Goal: Obtain resource: Obtain resource

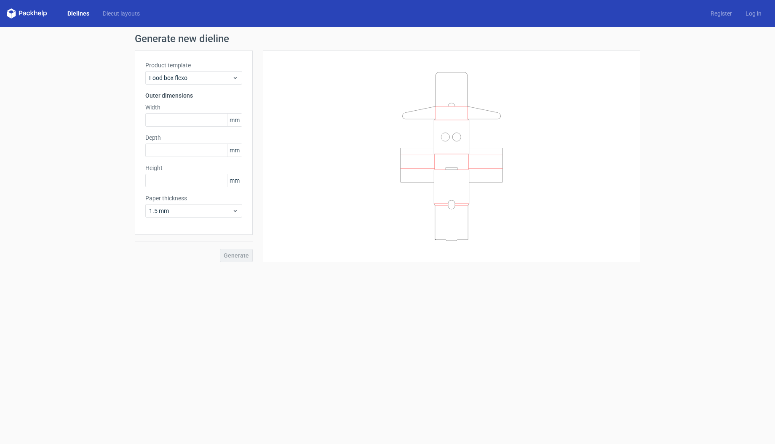
click at [35, 12] on icon at bounding box center [35, 13] width 3 height 5
click at [201, 80] on span "Food box flexo" at bounding box center [190, 78] width 83 height 8
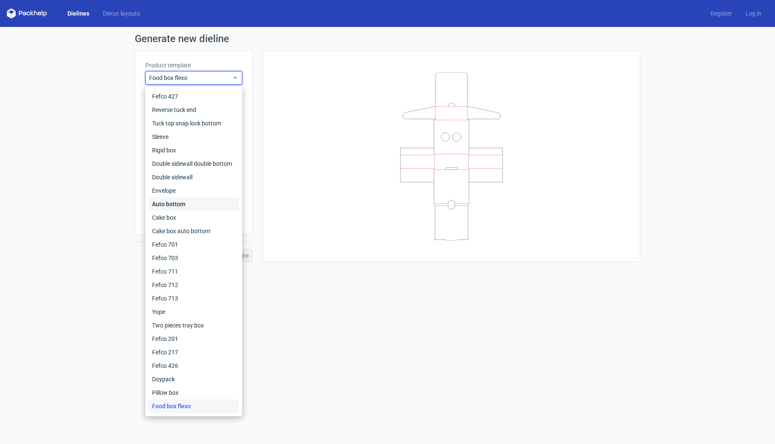
click at [177, 207] on div "Auto bottom" at bounding box center [194, 204] width 90 height 13
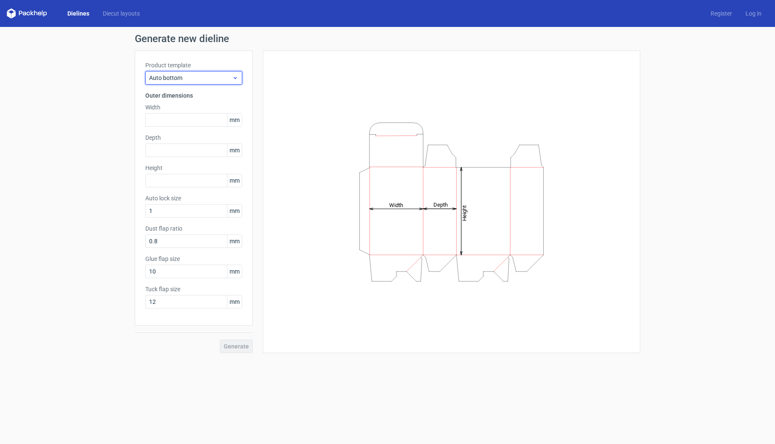
click at [180, 83] on div "Auto bottom" at bounding box center [193, 77] width 97 height 13
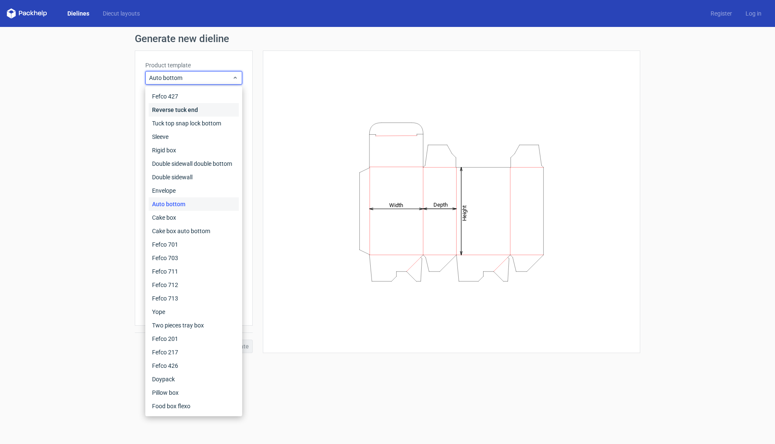
click at [176, 112] on div "Reverse tuck end" at bounding box center [194, 109] width 90 height 13
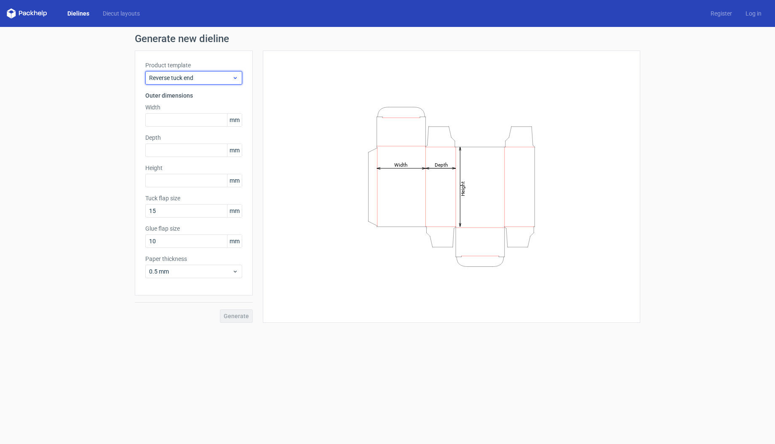
click at [171, 82] on span "Reverse tuck end" at bounding box center [190, 78] width 83 height 8
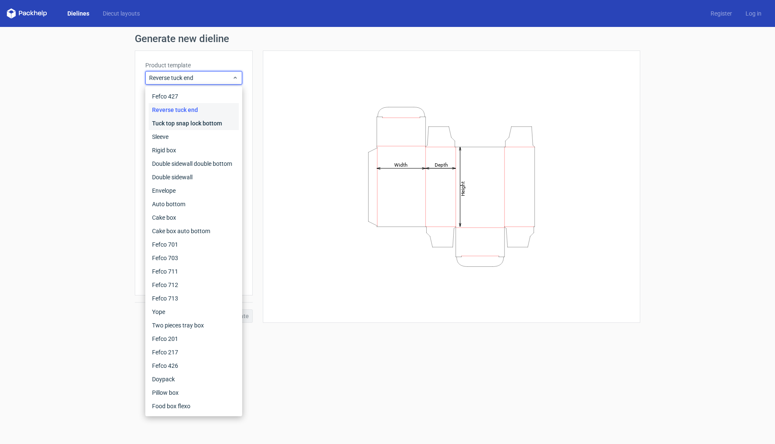
click at [170, 126] on div "Tuck top snap lock bottom" at bounding box center [194, 123] width 90 height 13
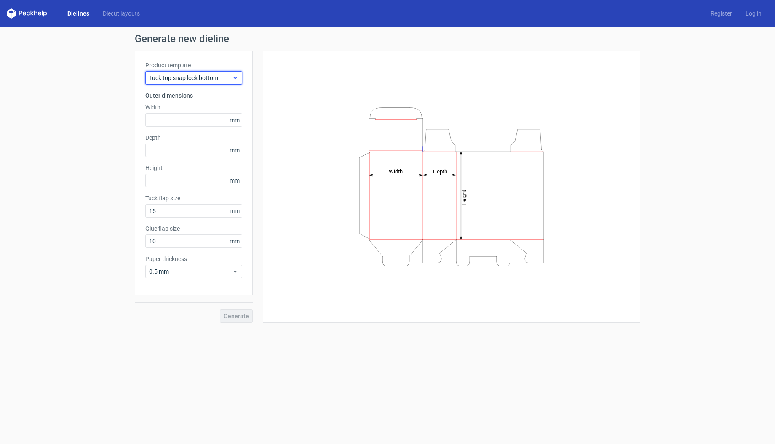
click at [172, 82] on span "Tuck top snap lock bottom" at bounding box center [190, 78] width 83 height 8
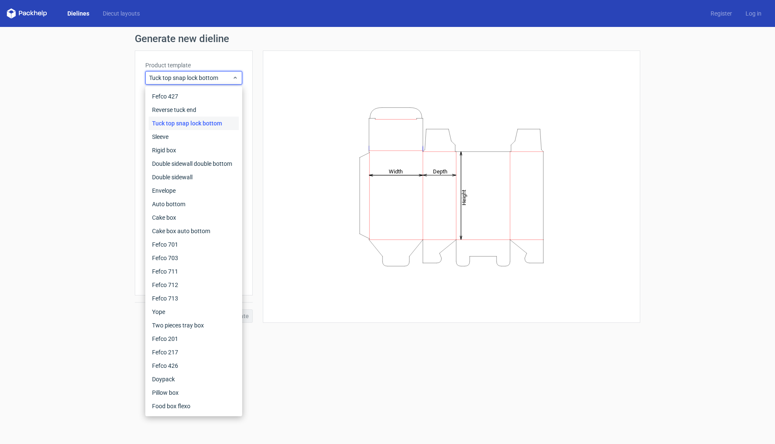
click at [89, 284] on div "Generate new dieline Product template Tuck top snap lock bottom Outer dimension…" at bounding box center [387, 178] width 775 height 303
